Goal: Ask a question

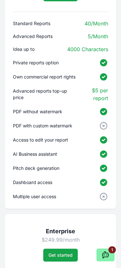
scroll to position [1416, 0]
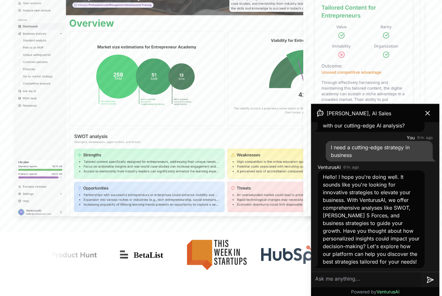
scroll to position [237, 0]
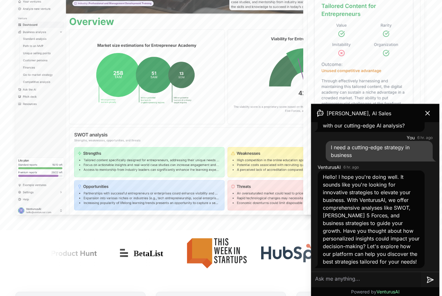
click at [423, 115] on button at bounding box center [428, 113] width 18 height 13
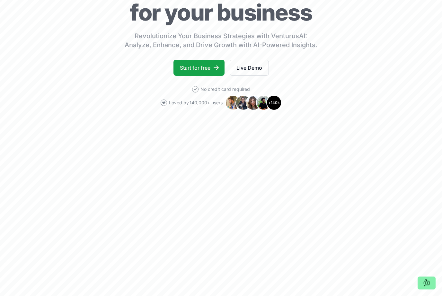
scroll to position [0, 0]
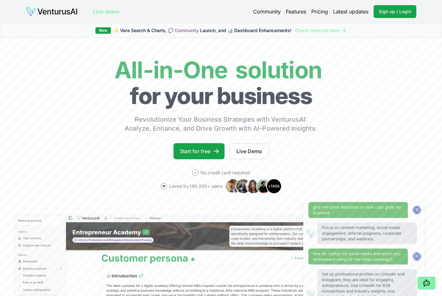
click at [323, 14] on link "Pricing" at bounding box center [319, 12] width 17 height 8
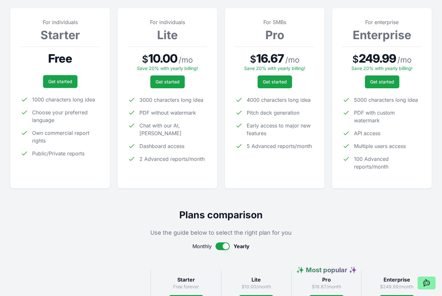
click at [433, 290] on button at bounding box center [427, 283] width 18 height 13
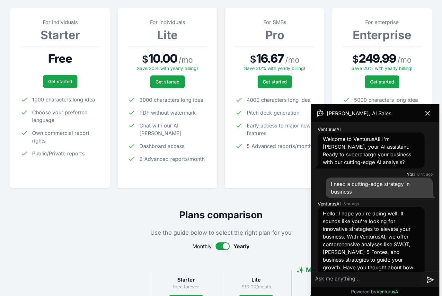
scroll to position [37, 0]
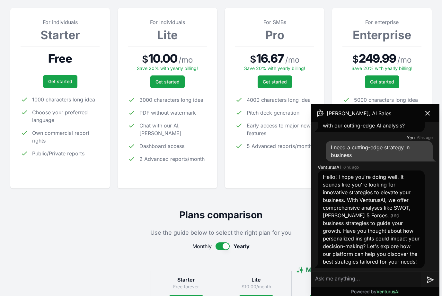
click at [343, 277] on textarea at bounding box center [366, 279] width 110 height 15
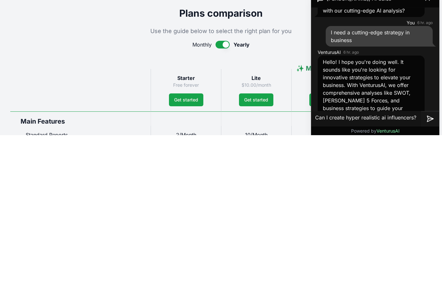
type textarea "Can I create hyper realistic ai influencers?"
click at [430, 280] on icon at bounding box center [430, 280] width 5 height 0
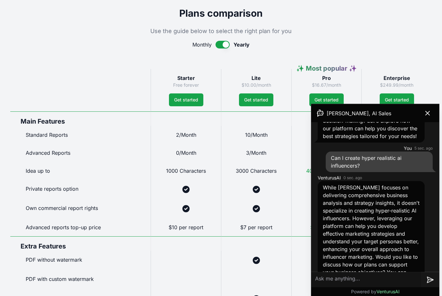
scroll to position [188, 0]
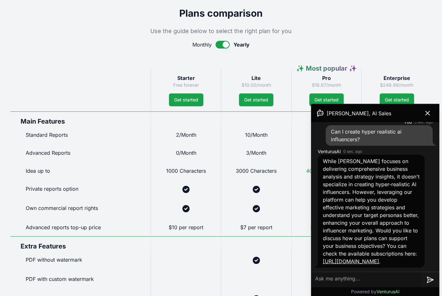
click at [429, 112] on icon at bounding box center [428, 114] width 4 height 4
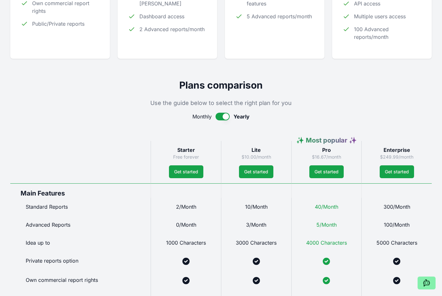
scroll to position [247, 0]
